Goal: Navigation & Orientation: Understand site structure

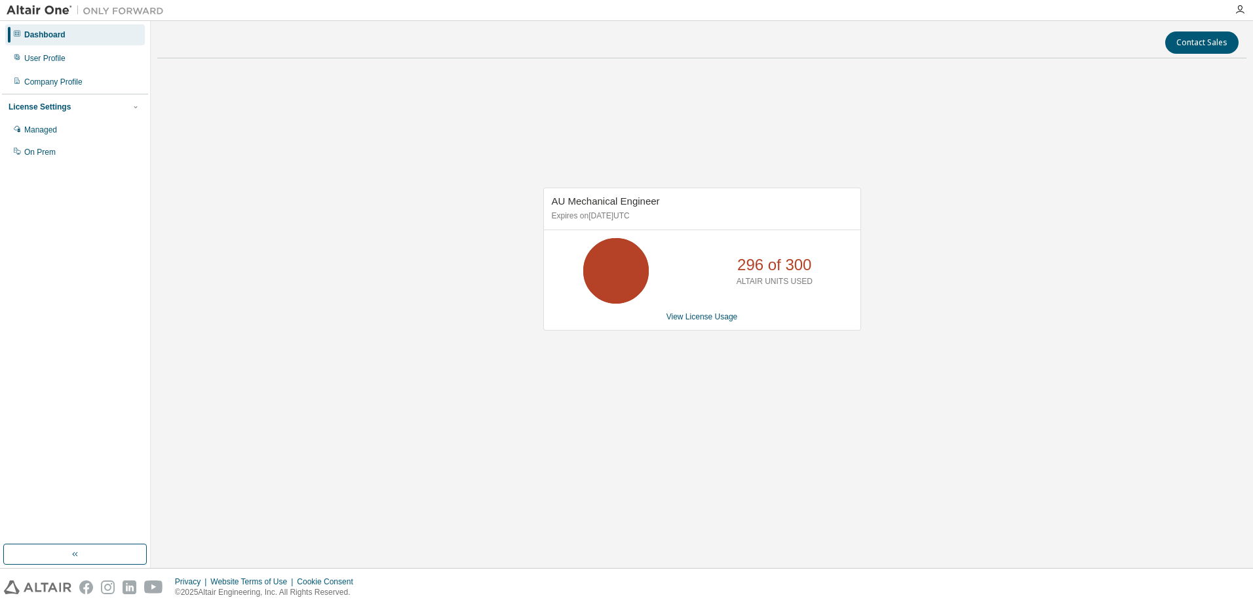
click at [315, 183] on div "AU Mechanical Engineer Expires on [DATE] UTC 296 of 300 ALTAIR UNITS USED View …" at bounding box center [701, 266] width 1089 height 394
